Goal: Transaction & Acquisition: Download file/media

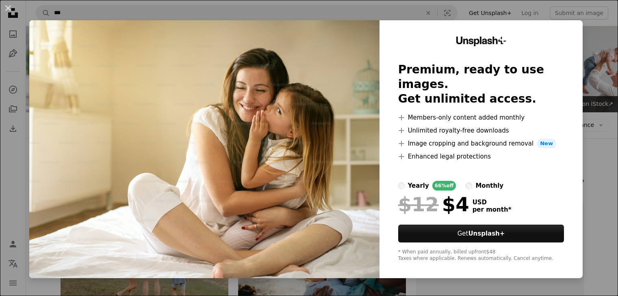
scroll to position [914, 0]
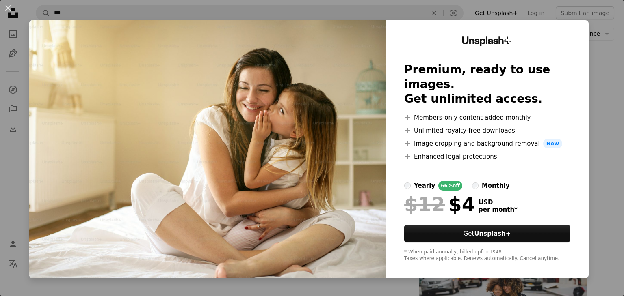
click at [603, 112] on div "An X shape Unsplash+ Premium, ready to use images. Get unlimited access. A plus…" at bounding box center [312, 148] width 624 height 296
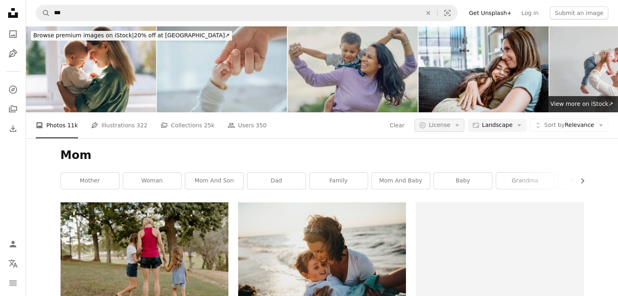
click at [450, 125] on span "License" at bounding box center [439, 125] width 22 height 6
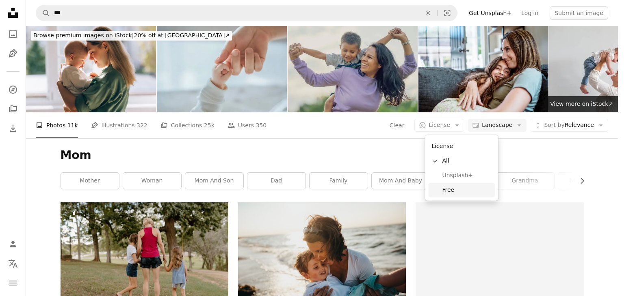
click at [451, 190] on span "Free" at bounding box center [467, 190] width 50 height 8
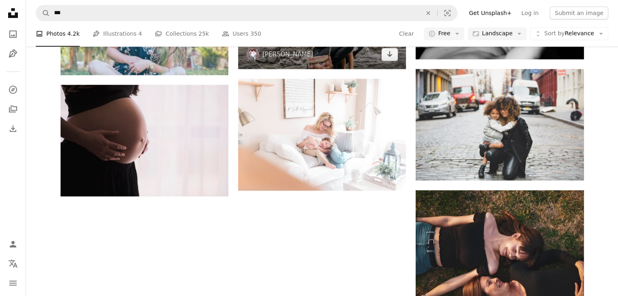
scroll to position [853, 0]
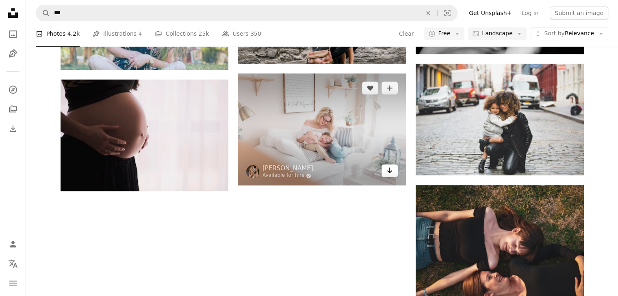
click at [392, 172] on icon "Arrow pointing down" at bounding box center [389, 171] width 6 height 10
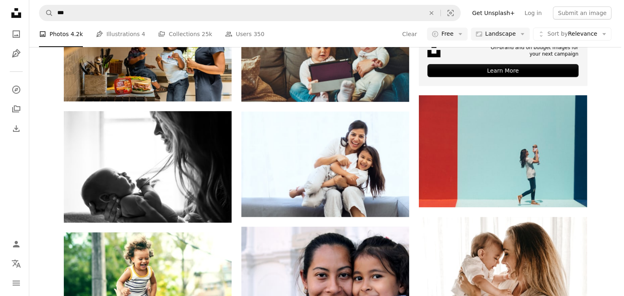
scroll to position [447, 0]
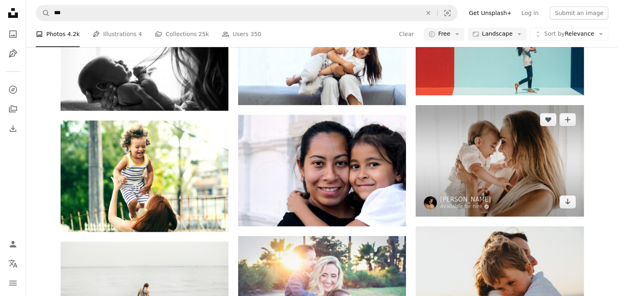
click at [494, 161] on img at bounding box center [499, 161] width 168 height 112
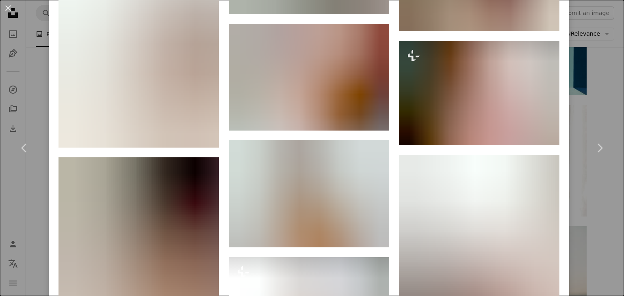
scroll to position [1299, 0]
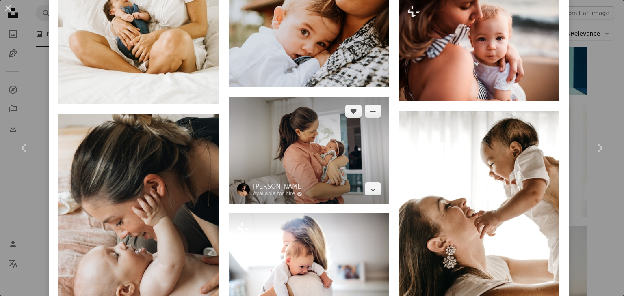
click at [315, 138] on img at bounding box center [309, 150] width 160 height 107
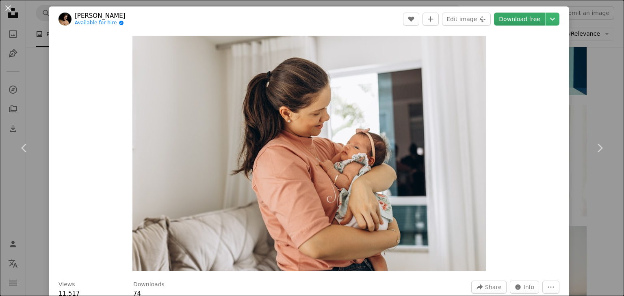
click at [526, 21] on link "Download free" at bounding box center [519, 19] width 51 height 13
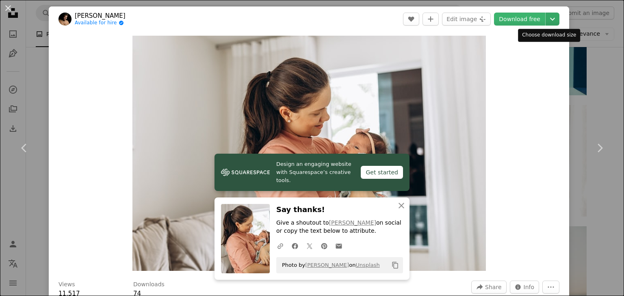
click at [549, 16] on icon "Chevron down" at bounding box center [552, 19] width 13 height 10
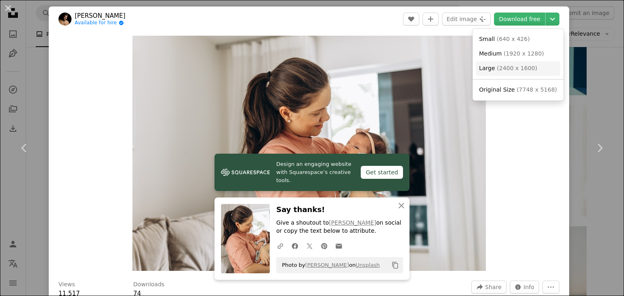
click at [508, 67] on span "( 2400 x 1600 )" at bounding box center [517, 68] width 40 height 6
